Goal: Find specific page/section: Find specific page/section

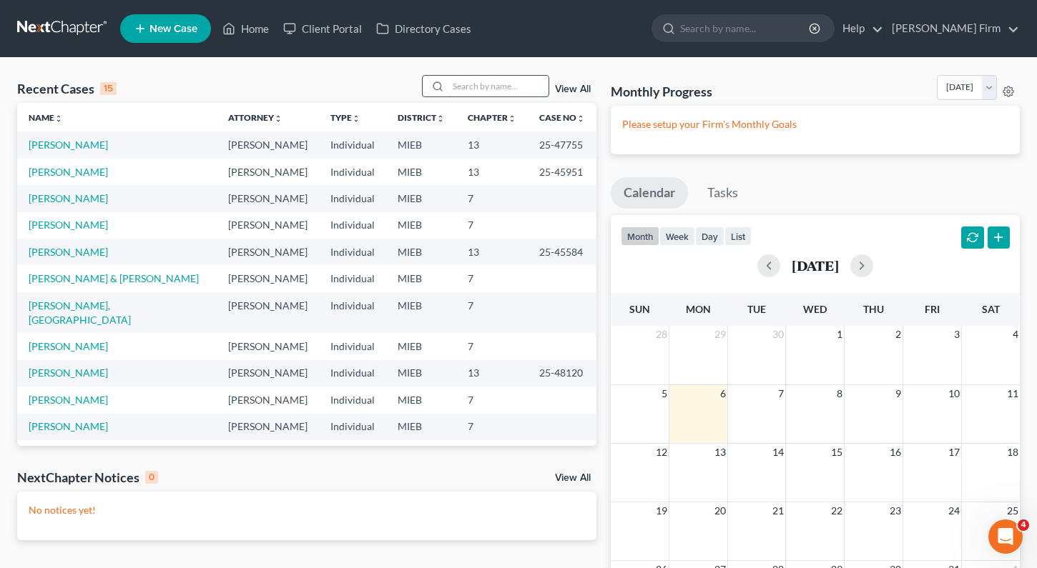
click at [510, 84] on input "search" at bounding box center [498, 86] width 100 height 21
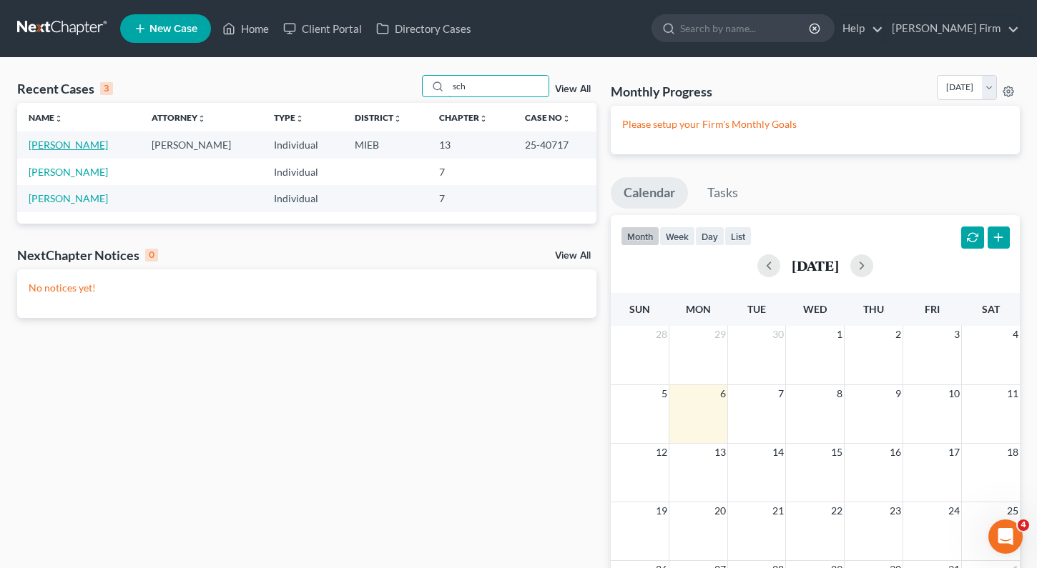
type input "sch"
click at [86, 145] on link "[PERSON_NAME]" at bounding box center [68, 145] width 79 height 12
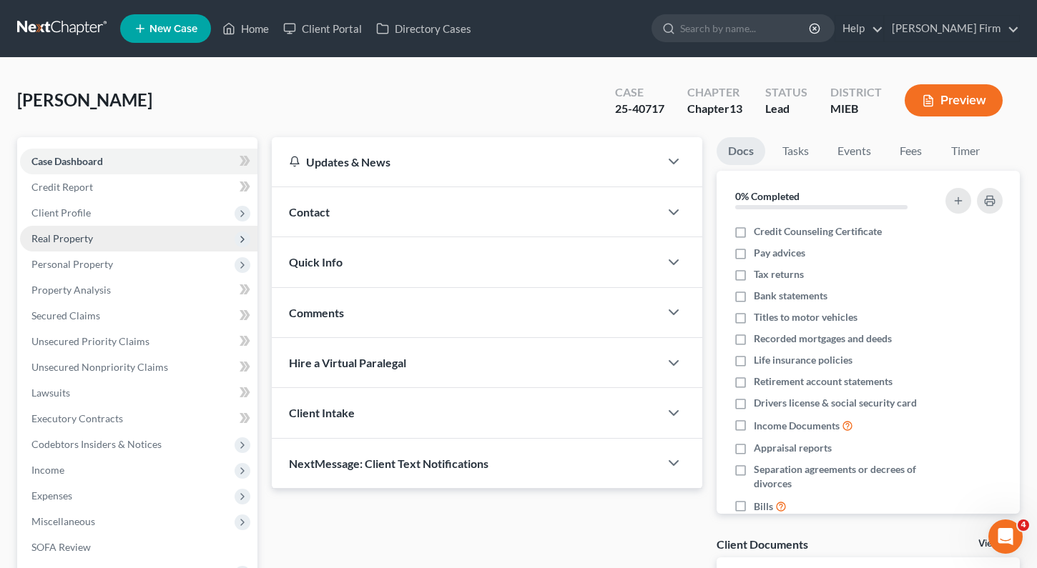
click at [69, 242] on span "Real Property" at bounding box center [61, 238] width 61 height 12
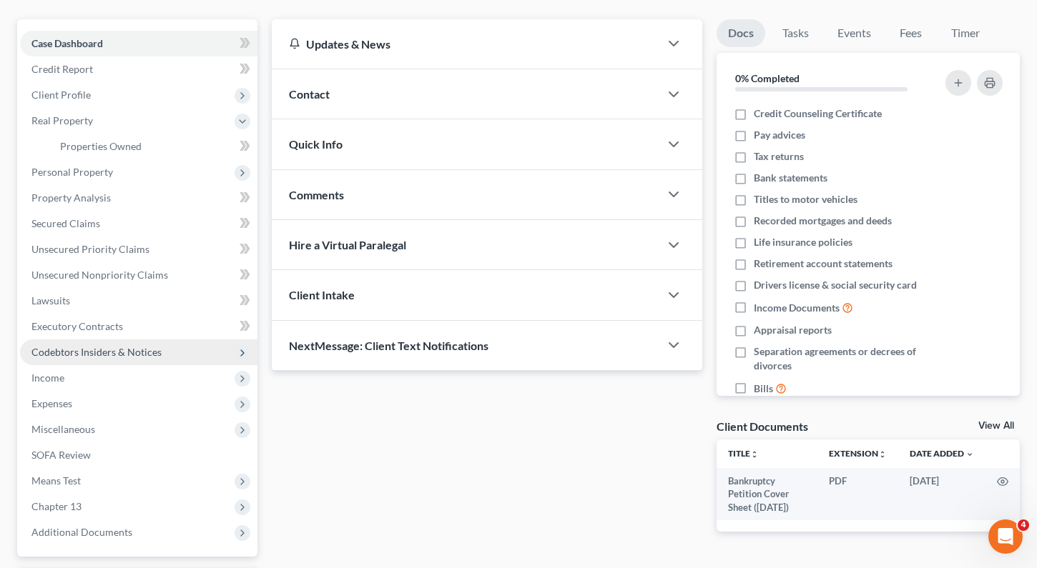
scroll to position [143, 0]
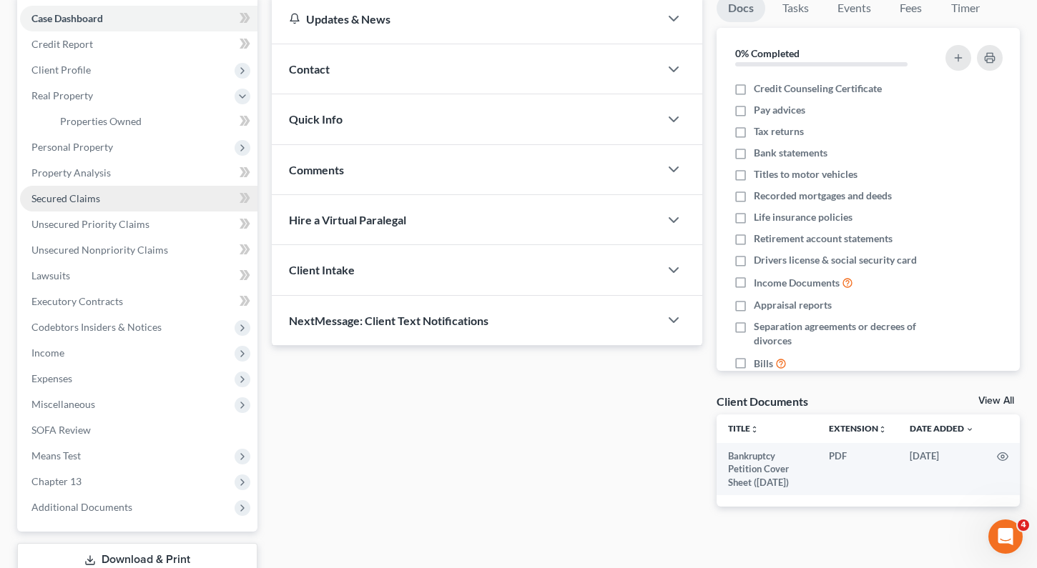
click at [114, 194] on link "Secured Claims" at bounding box center [138, 199] width 237 height 26
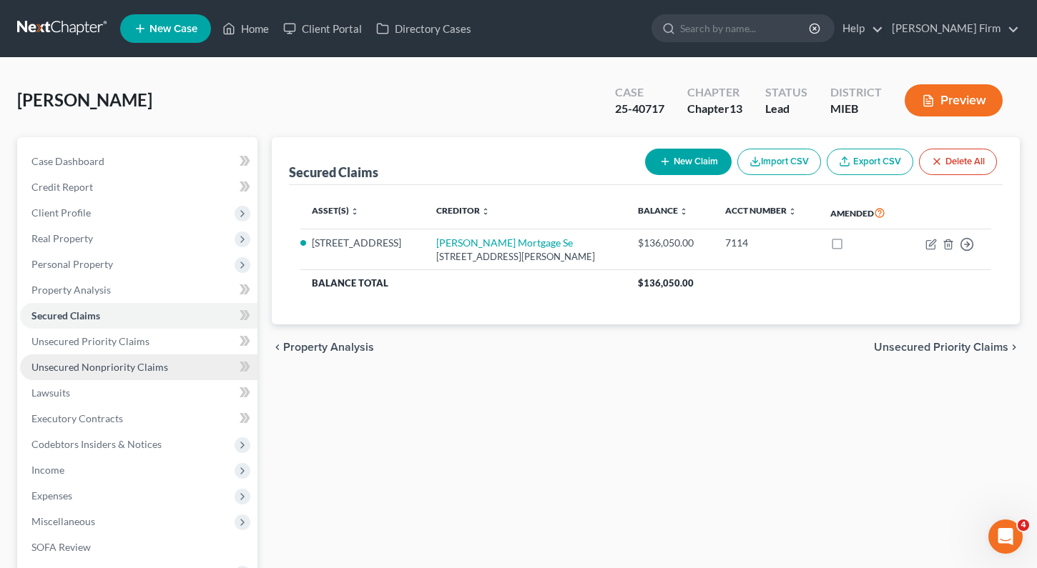
click at [89, 366] on span "Unsecured Nonpriority Claims" at bounding box center [99, 367] width 137 height 12
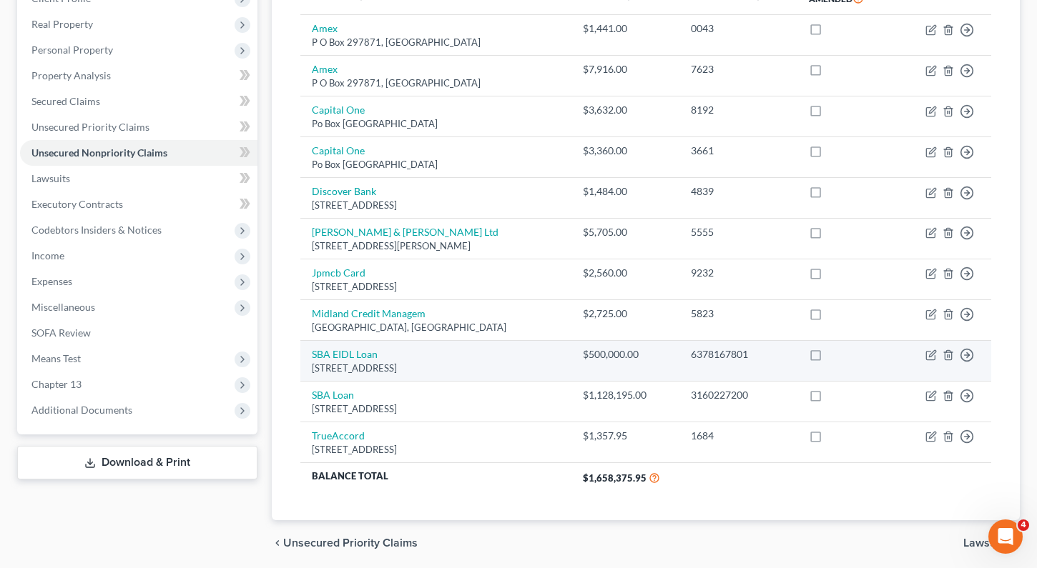
scroll to position [143, 0]
